Goal: Find specific page/section: Find specific page/section

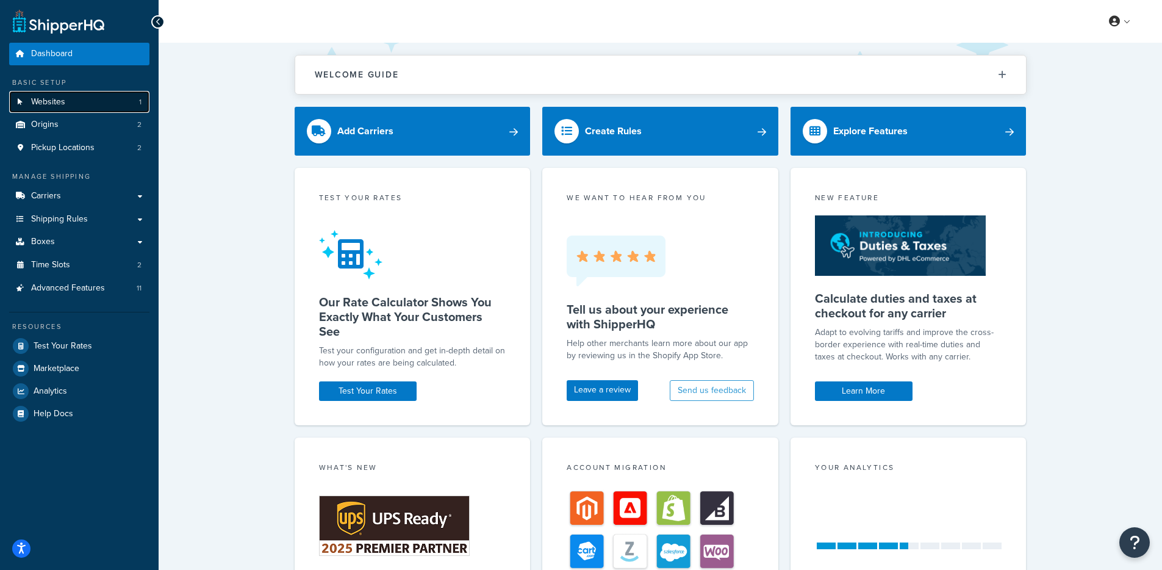
click at [95, 97] on link "Websites 1" at bounding box center [79, 102] width 140 height 23
click at [77, 97] on link "Websites 1" at bounding box center [79, 102] width 140 height 23
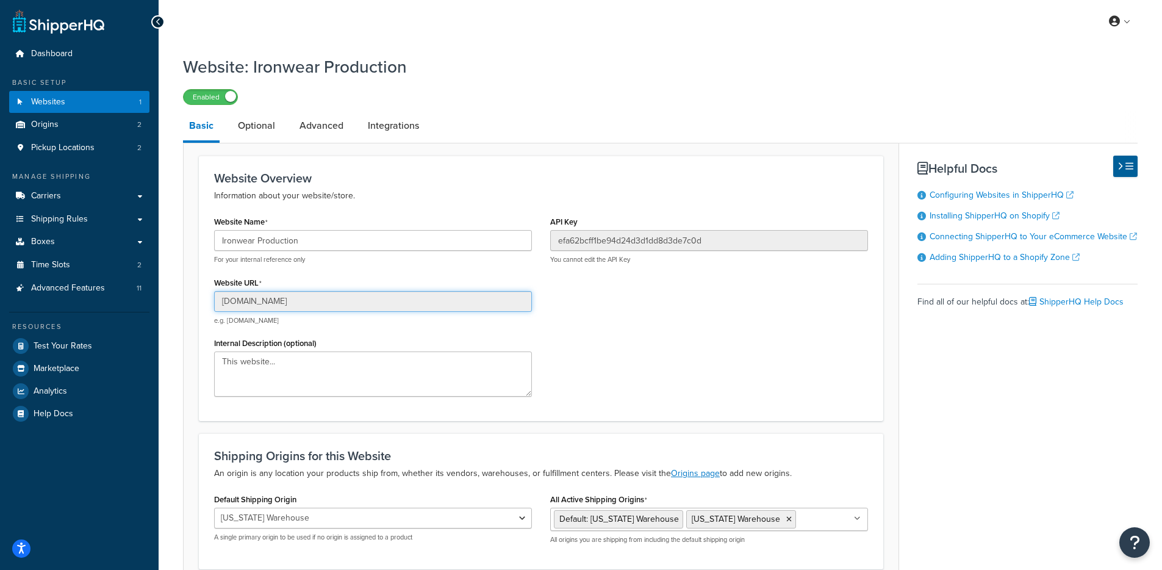
drag, startPoint x: 362, startPoint y: 297, endPoint x: 193, endPoint y: 295, distance: 169.1
click at [193, 295] on form "Website Overview Information about your website/store. Website Name Ironwear Pr…" at bounding box center [541, 387] width 715 height 463
